Goal: Obtain resource: Download file/media

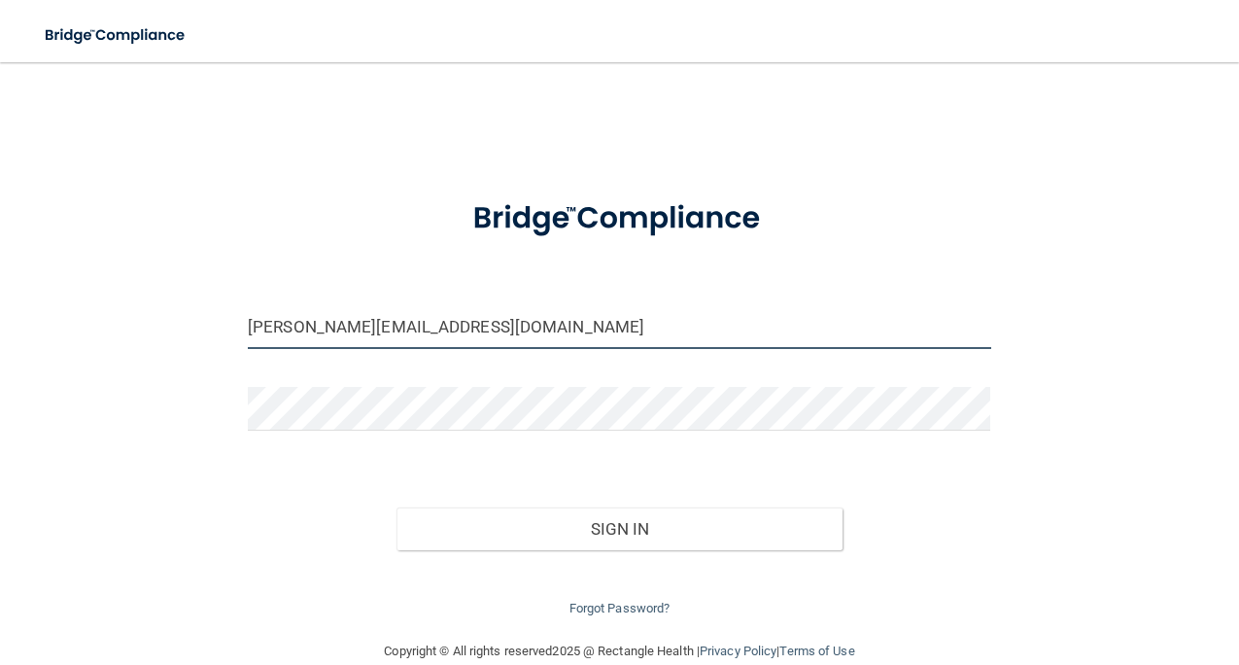
type input "[PERSON_NAME][EMAIL_ADDRESS][DOMAIN_NAME]"
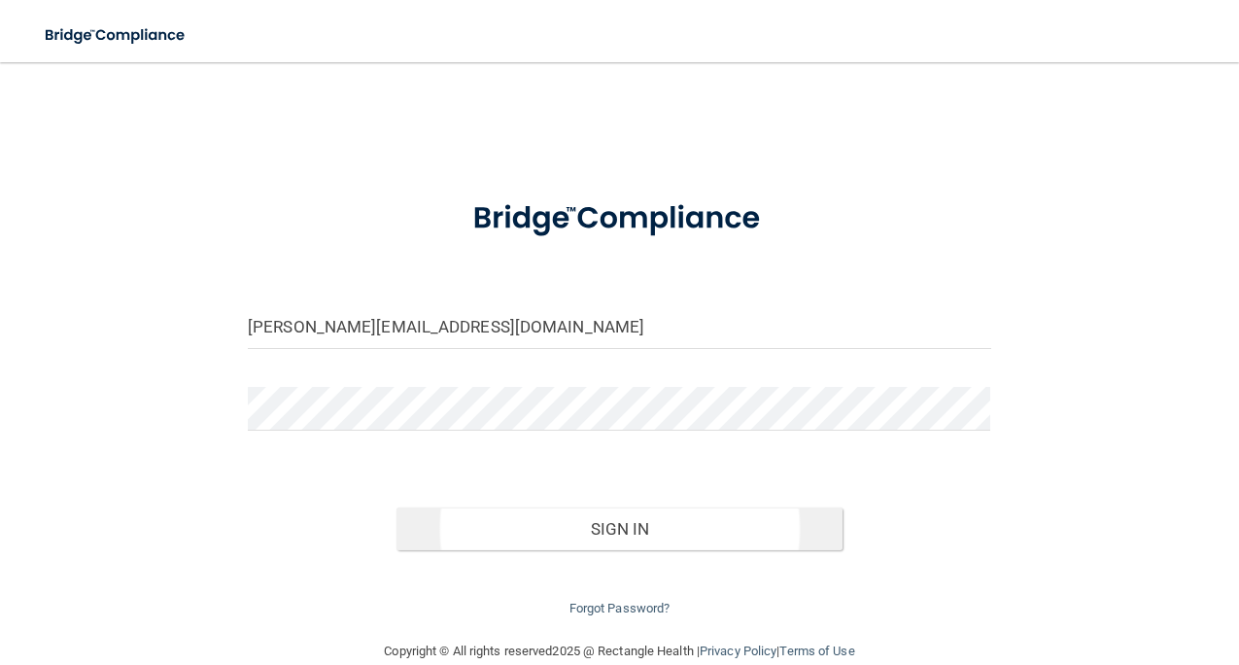
click at [683, 522] on button "Sign In" at bounding box center [619, 528] width 446 height 43
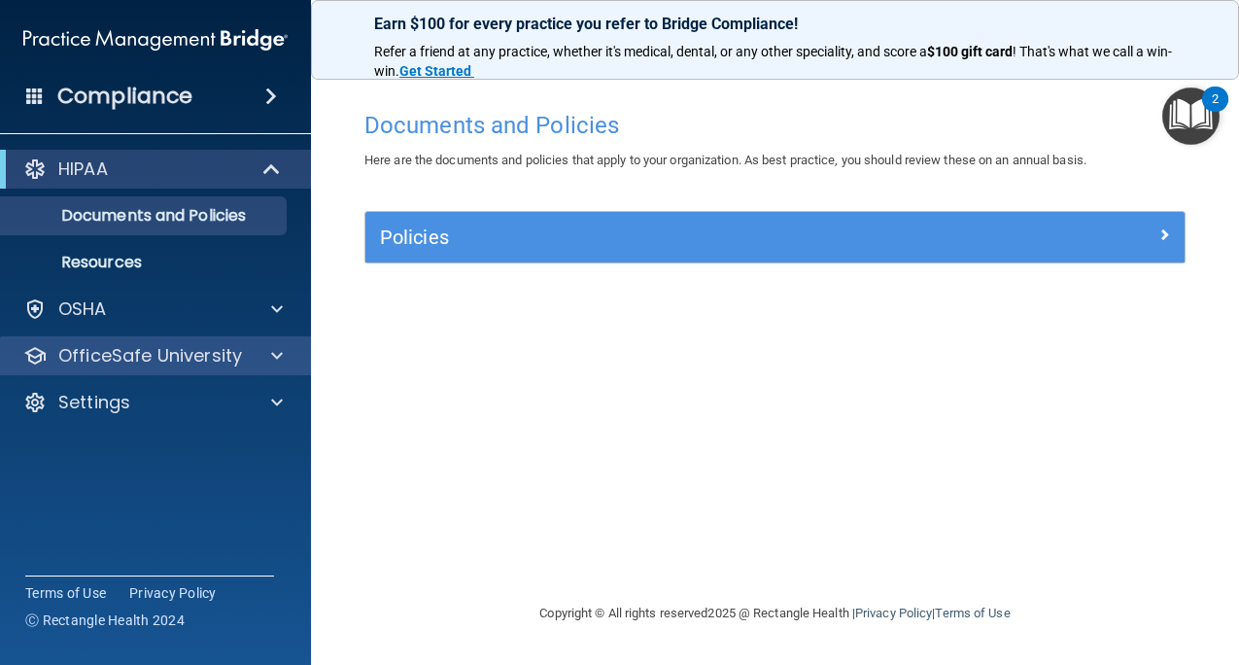
click at [192, 344] on p "OfficeSafe University" at bounding box center [150, 355] width 184 height 23
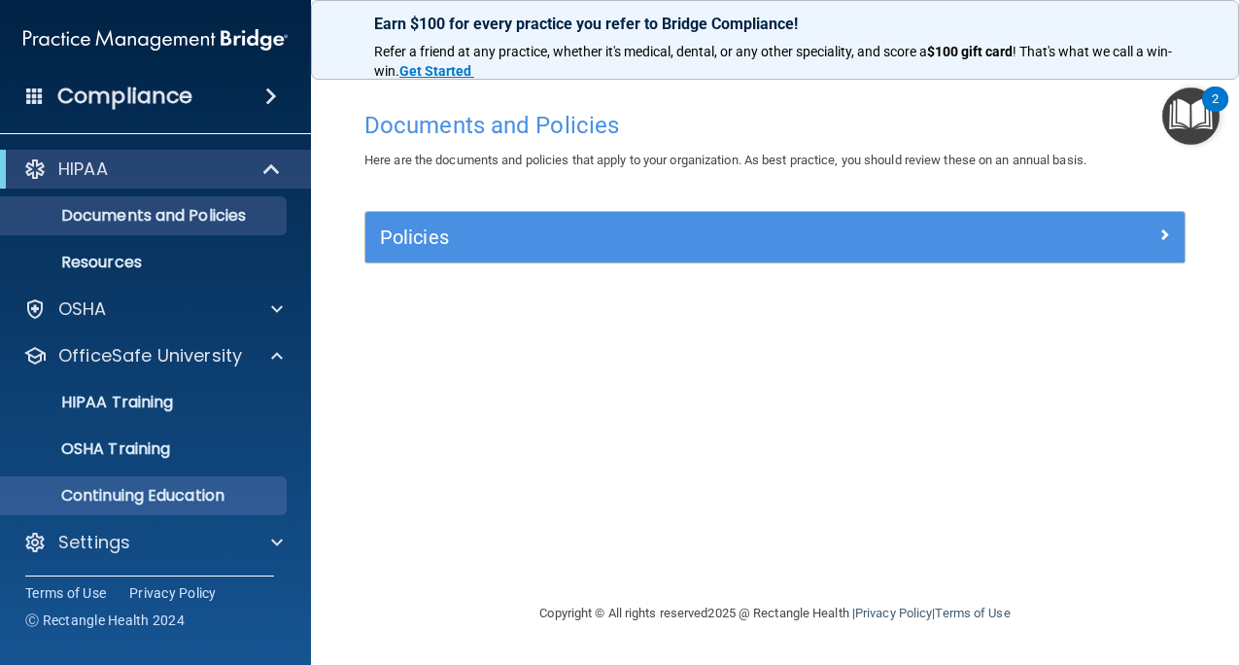
click at [175, 490] on p "Continuing Education" at bounding box center [145, 495] width 265 height 19
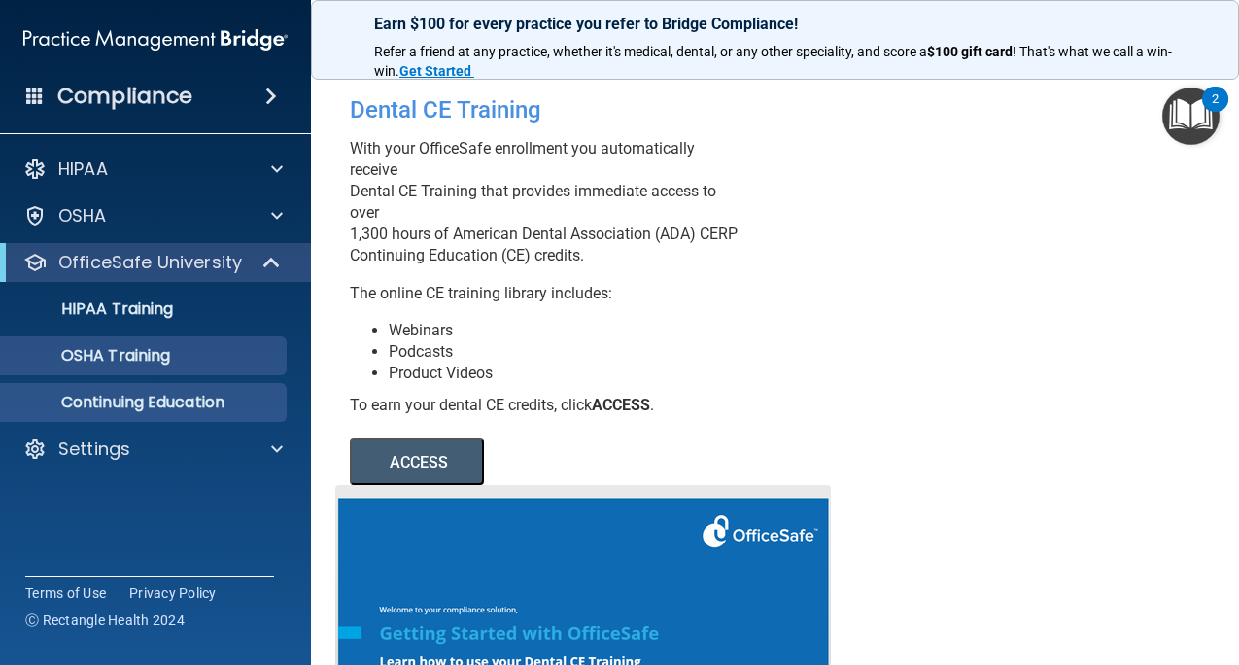
click at [145, 350] on p "OSHA Training" at bounding box center [91, 355] width 157 height 19
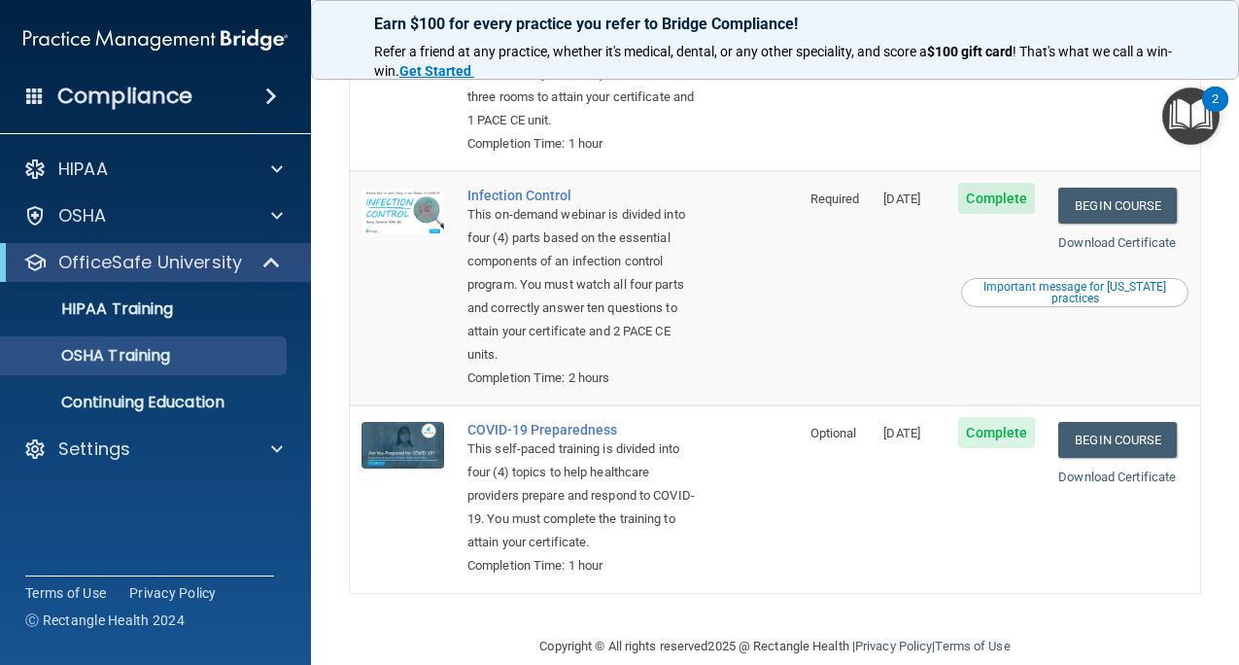
scroll to position [491, 0]
click at [1128, 236] on link "Download Certificate" at bounding box center [1117, 243] width 118 height 15
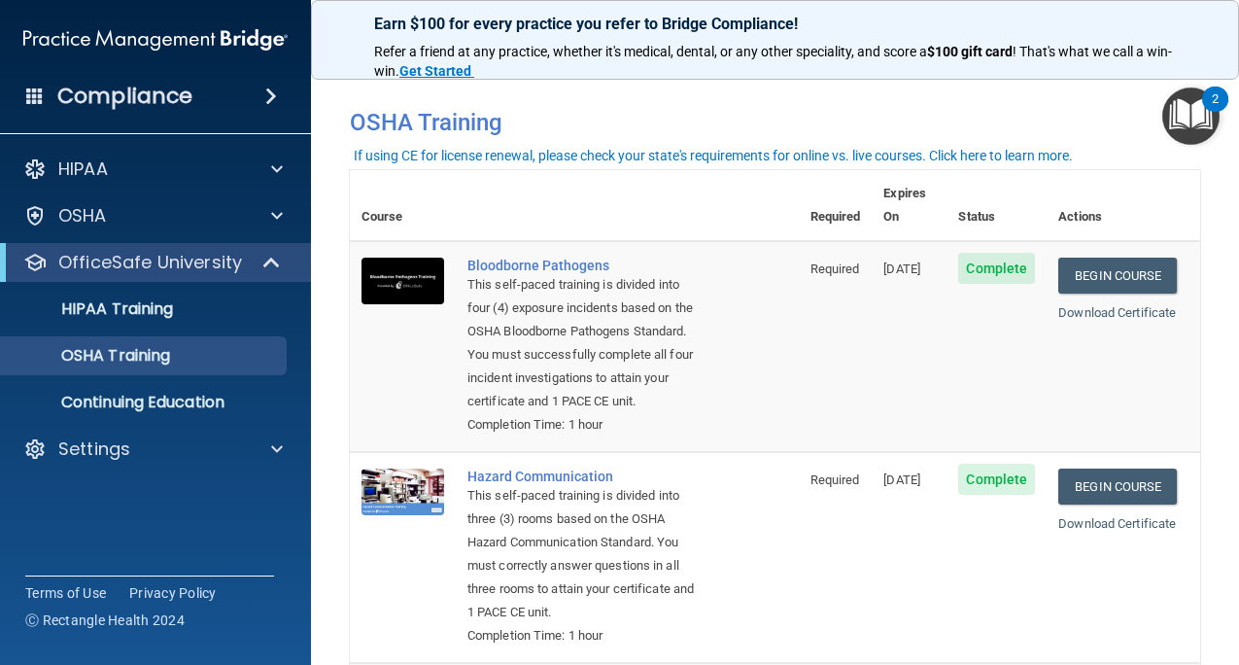
scroll to position [0, 0]
click at [591, 160] on div "If using CE for license renewal, please check your state's requirements for onl…" at bounding box center [713, 155] width 719 height 14
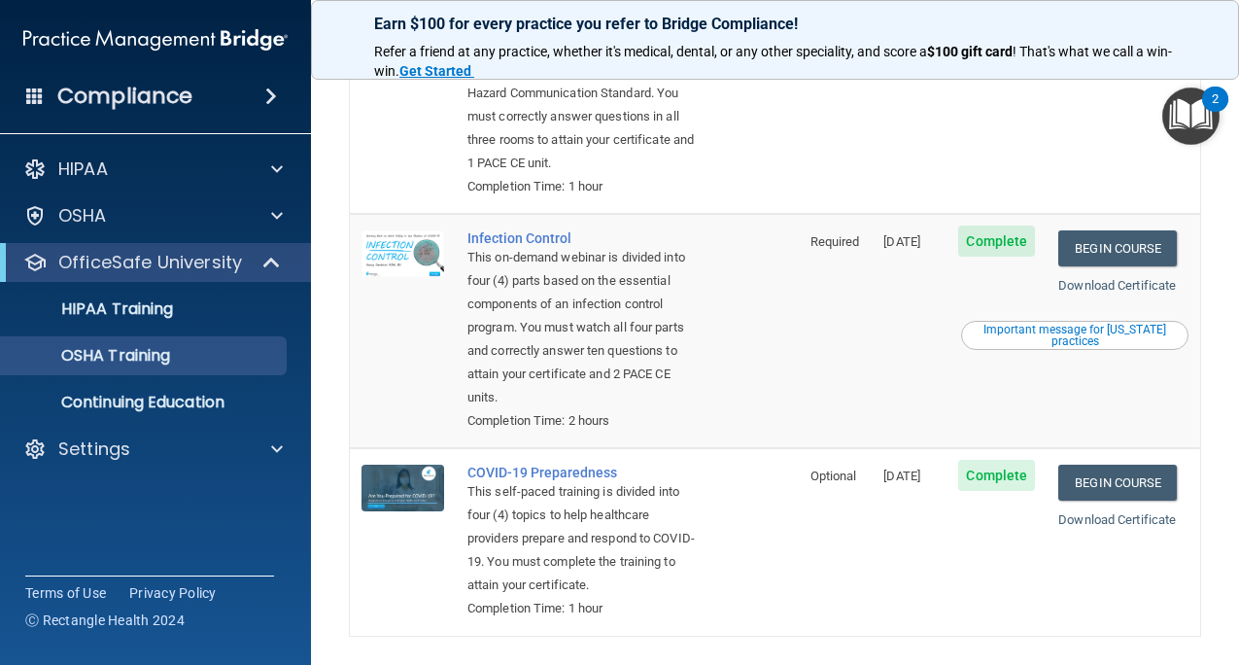
scroll to position [459, 0]
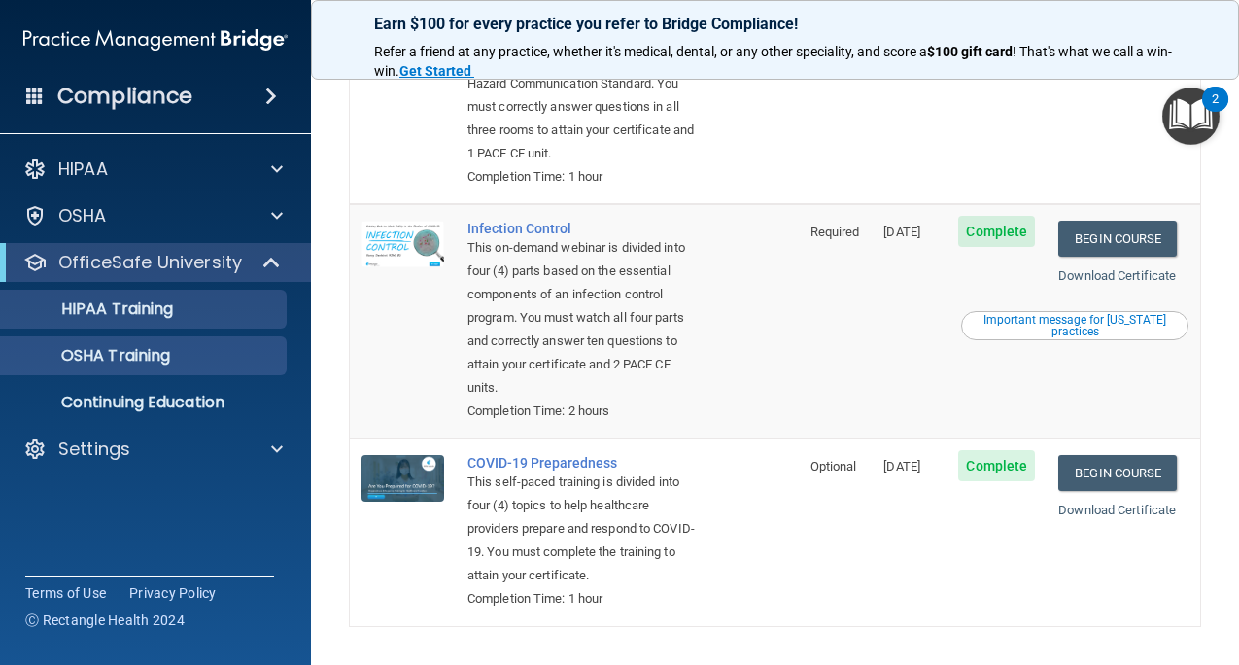
click at [110, 302] on p "HIPAA Training" at bounding box center [93, 308] width 160 height 19
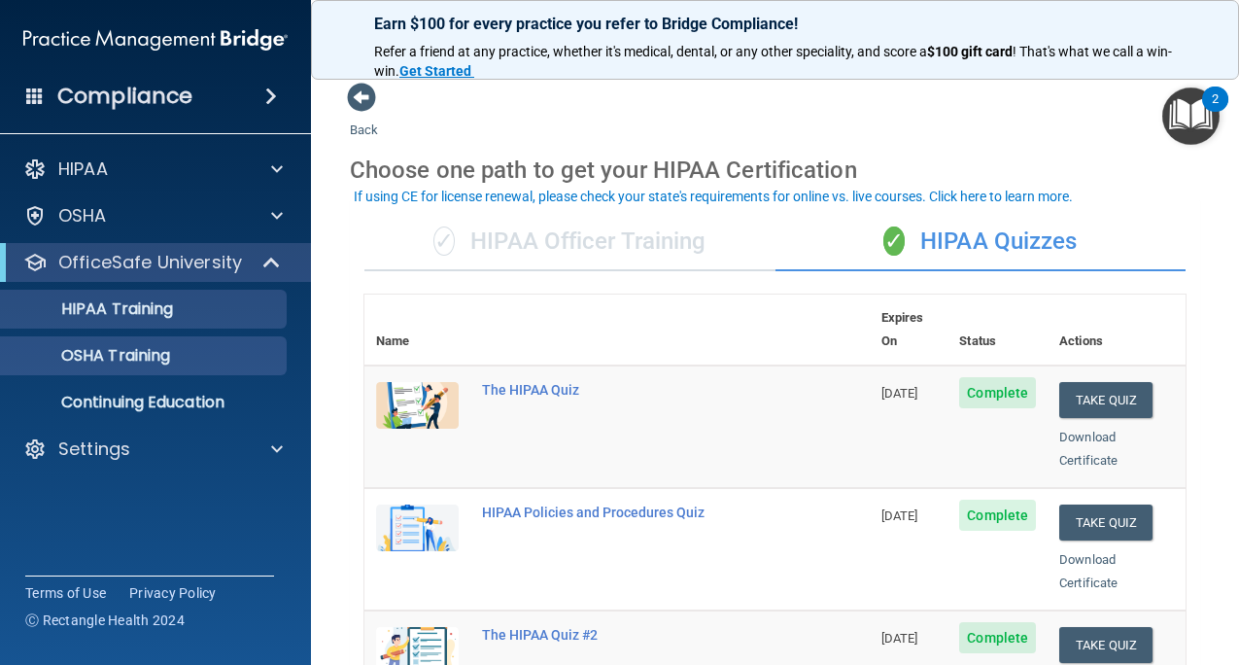
click at [170, 346] on p "OSHA Training" at bounding box center [91, 355] width 157 height 19
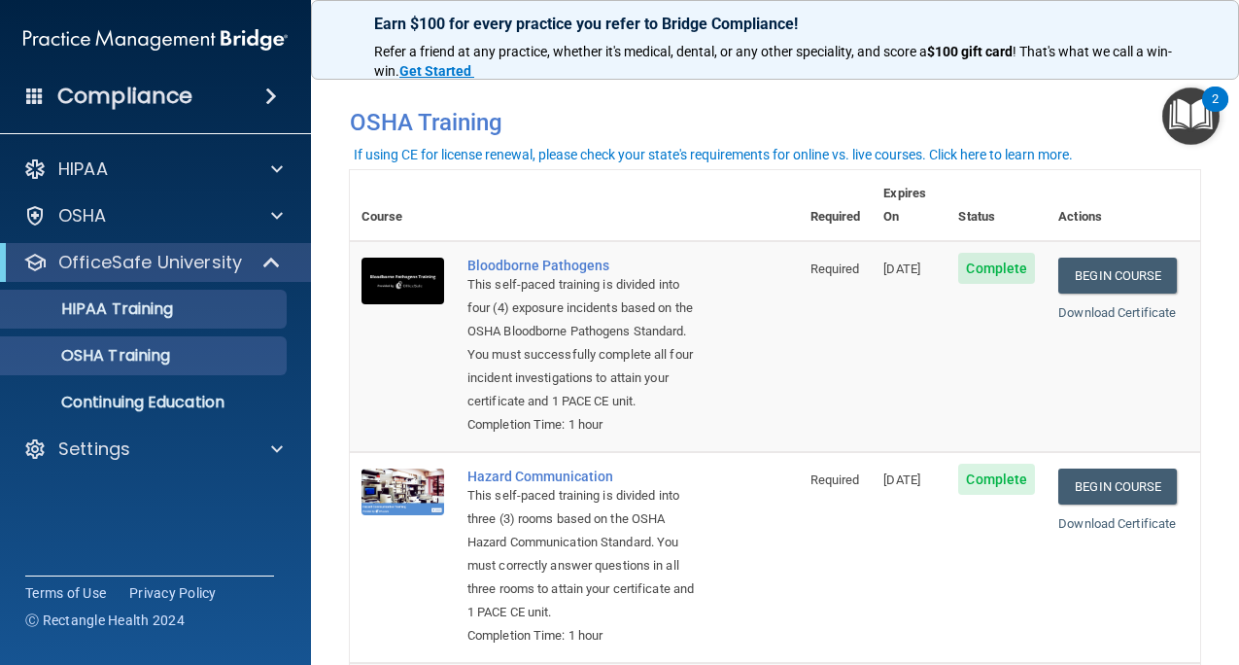
click at [173, 300] on p "HIPAA Training" at bounding box center [93, 308] width 160 height 19
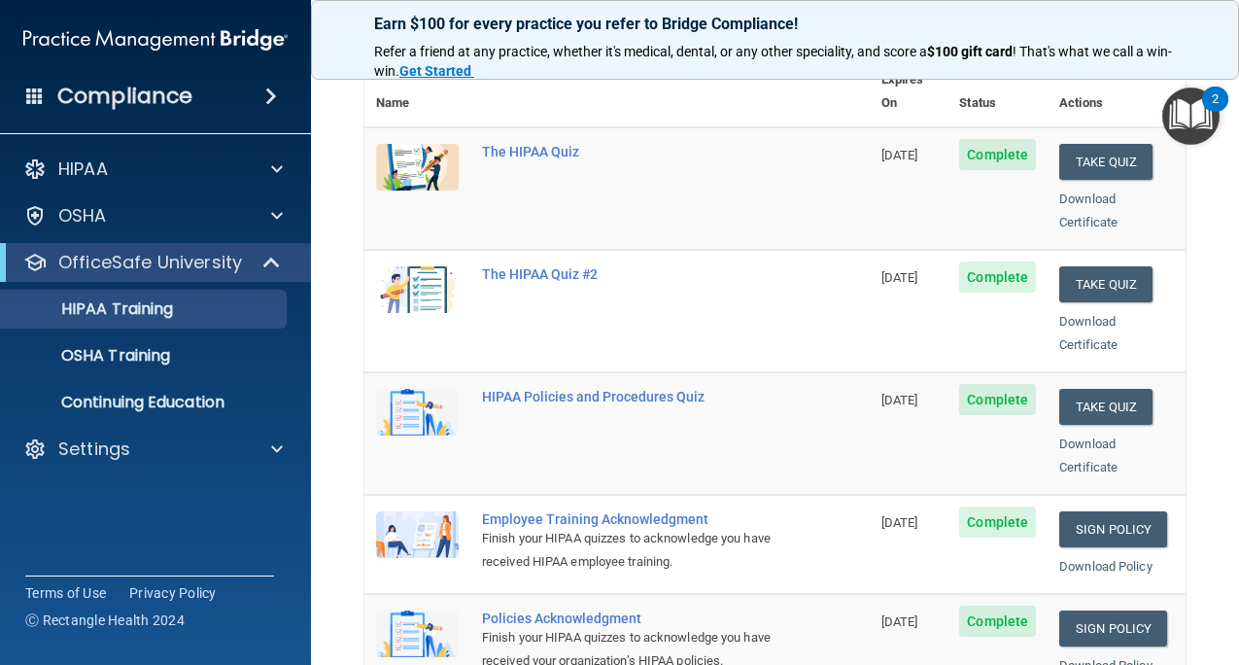
scroll to position [239, 0]
click at [1093, 431] on div "Download Certificate" at bounding box center [1116, 454] width 115 height 47
click at [1097, 435] on link "Download Certificate" at bounding box center [1088, 454] width 58 height 38
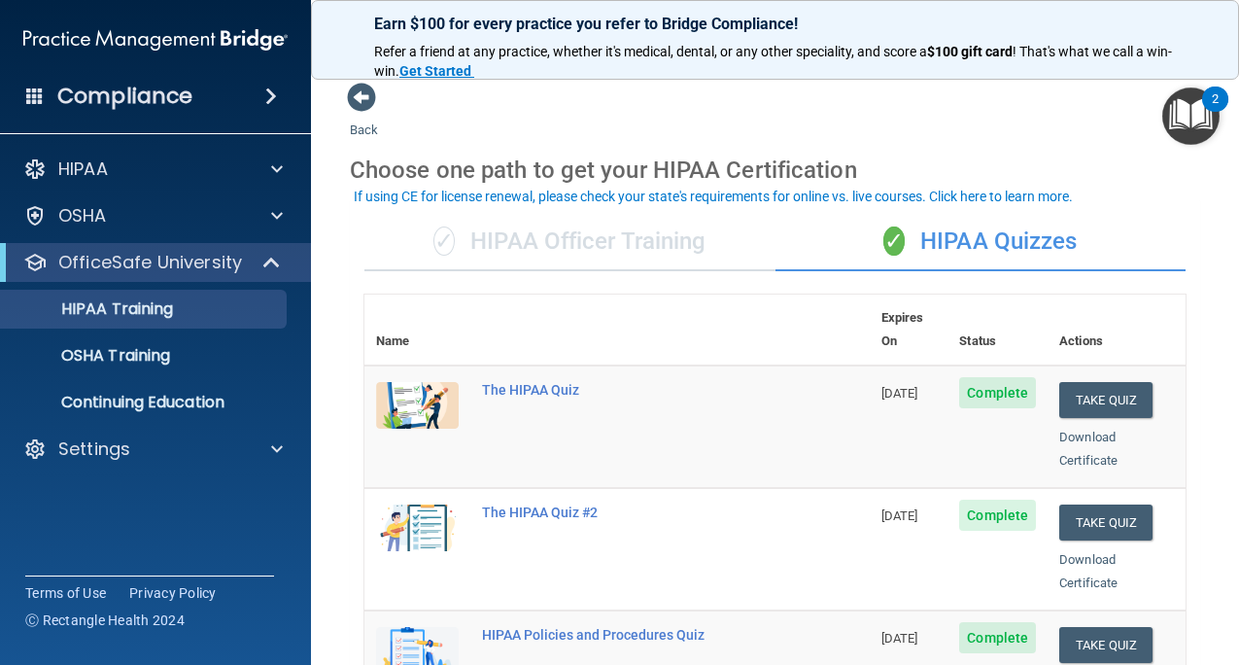
scroll to position [0, 0]
